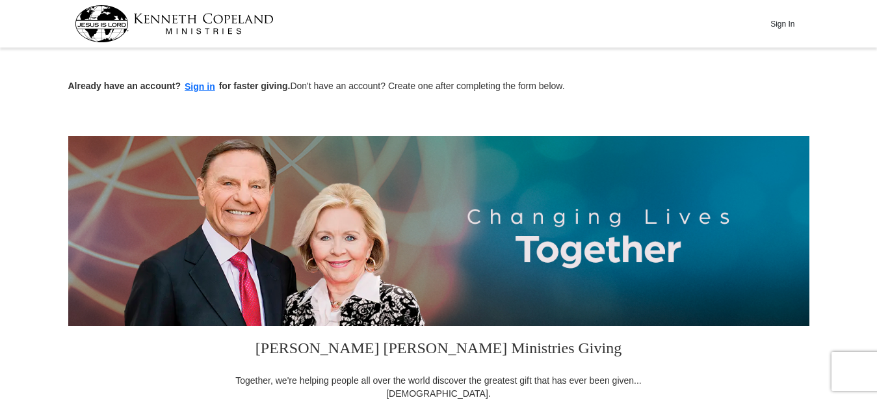
scroll to position [378, 0]
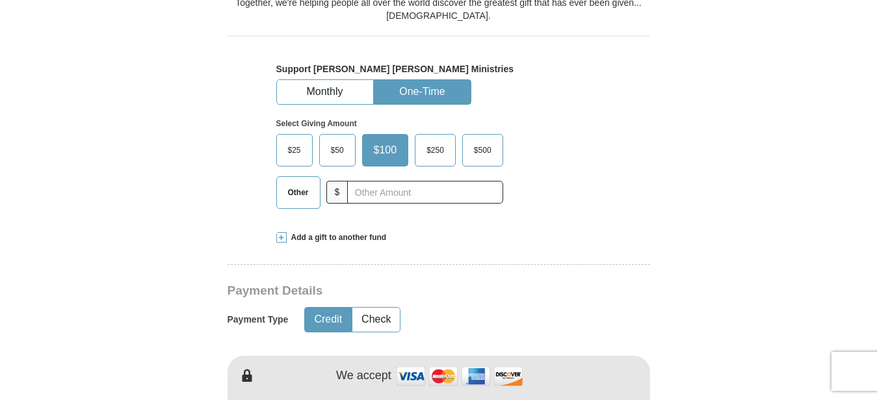
click at [299, 188] on span "Other" at bounding box center [298, 192] width 34 height 19
click at [0, 0] on input "Other" at bounding box center [0, 0] width 0 height 0
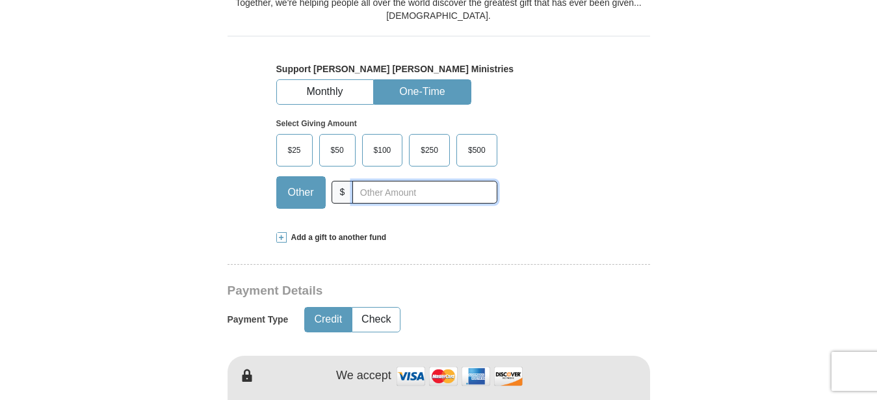
click at [390, 188] on input "text" at bounding box center [424, 192] width 144 height 23
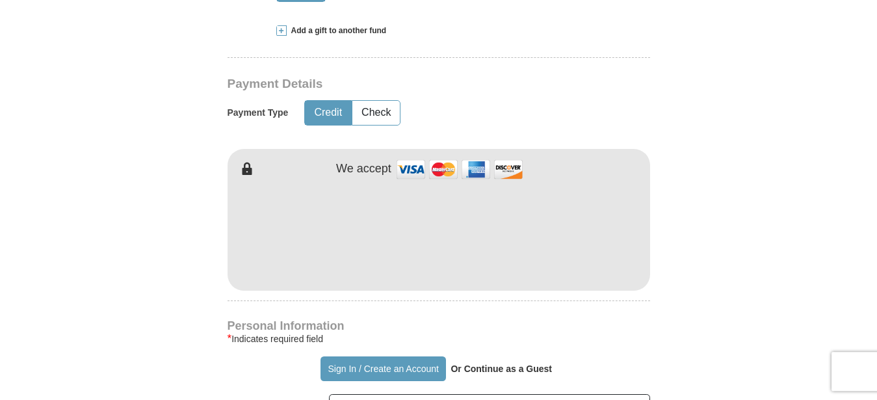
scroll to position [755, 0]
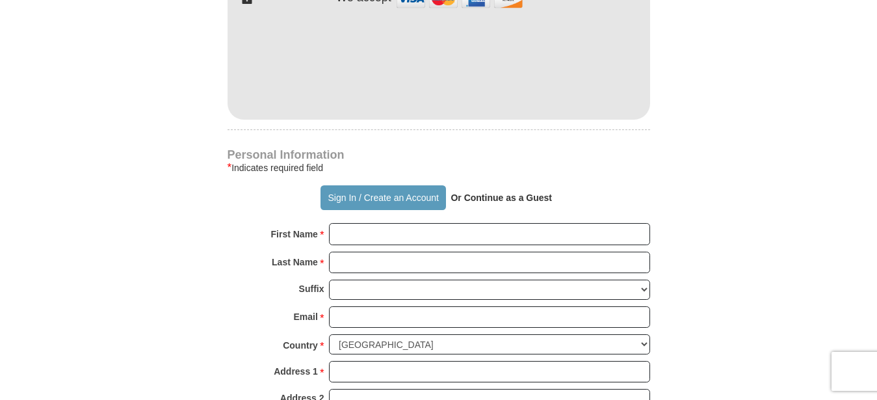
type input "171.00"
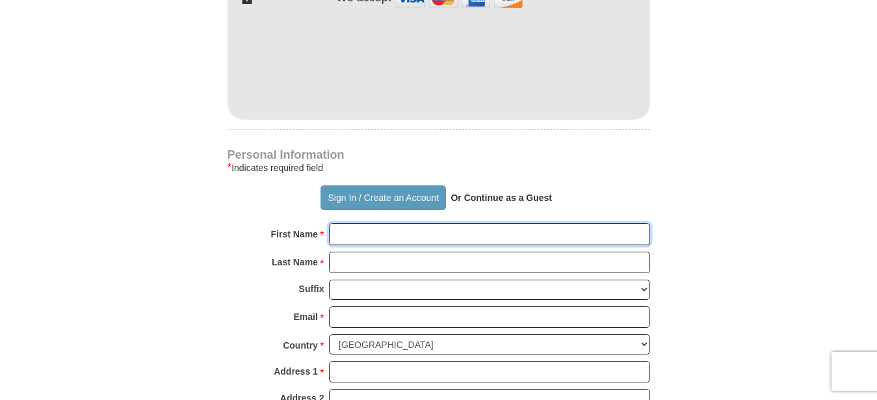
click at [343, 240] on input "First Name *" at bounding box center [489, 234] width 321 height 22
type input "[PERSON_NAME]"
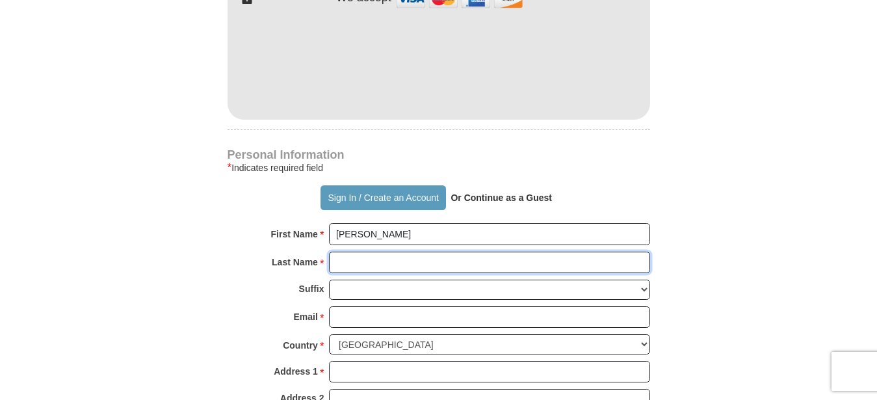
type input "[PERSON_NAME]"
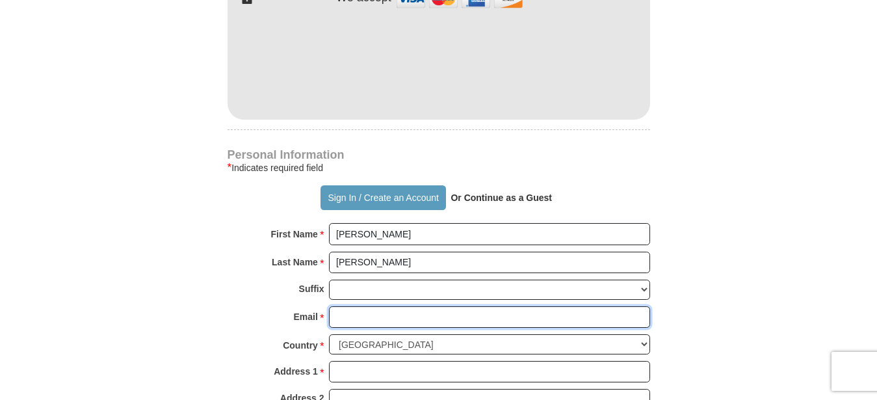
type input "[EMAIL_ADDRESS][DOMAIN_NAME]"
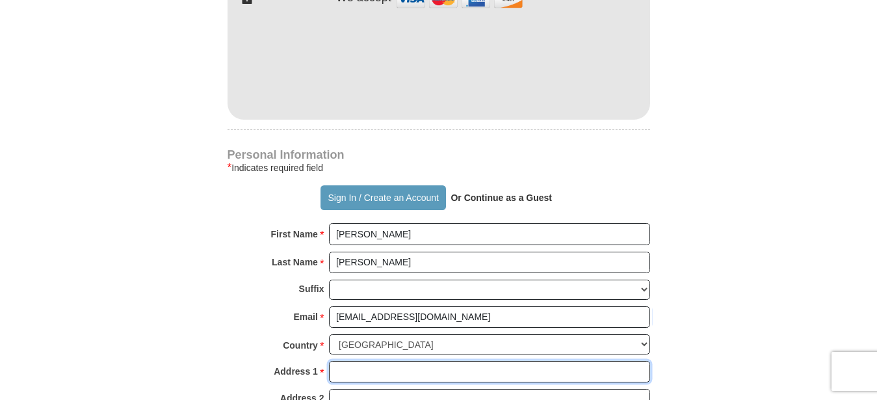
type input "[STREET_ADDRESS]"
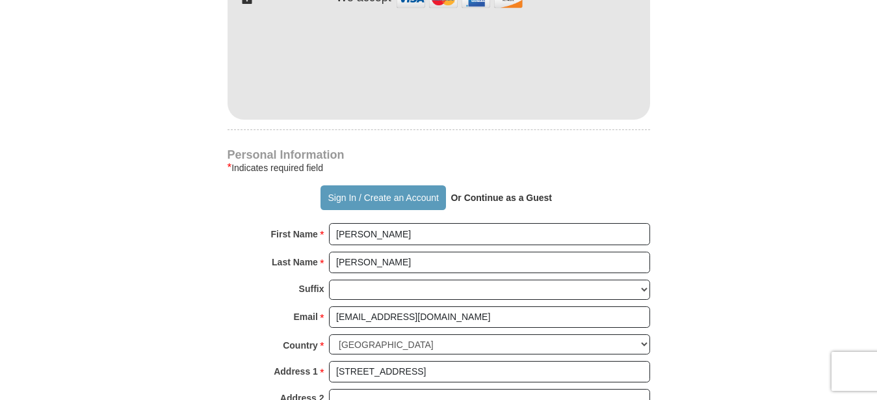
type input "[GEOGRAPHIC_DATA]"
select select "MS"
type input "39114-6134"
type input "6016227069"
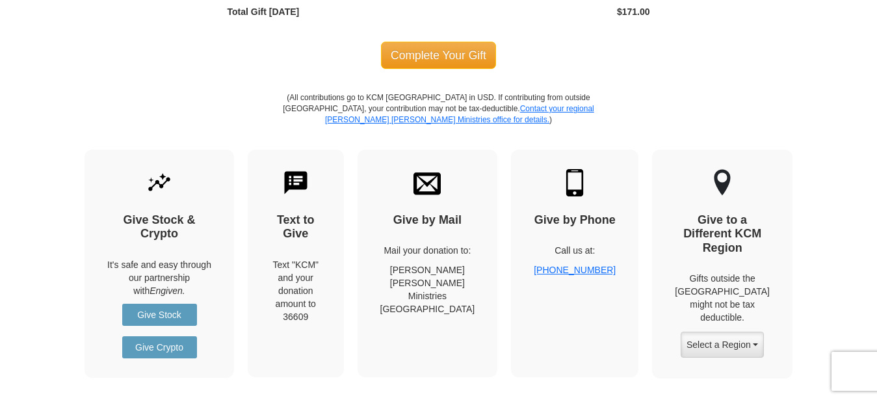
scroll to position [1531, 0]
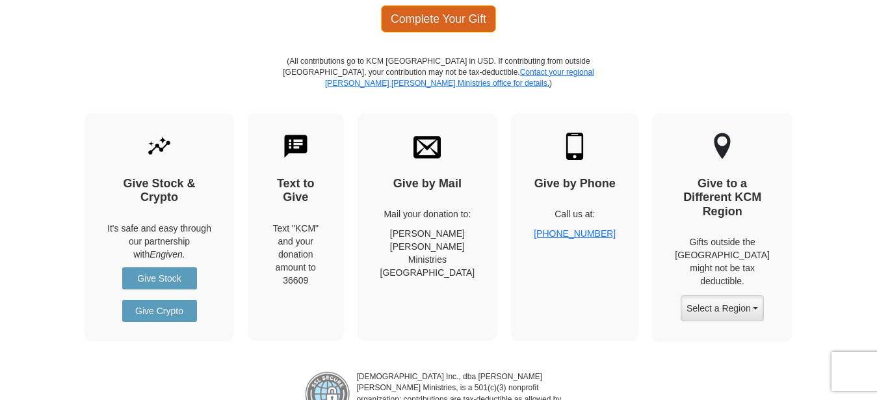
click at [438, 18] on span "Complete Your Gift" at bounding box center [438, 18] width 115 height 27
